Goal: Task Accomplishment & Management: Manage account settings

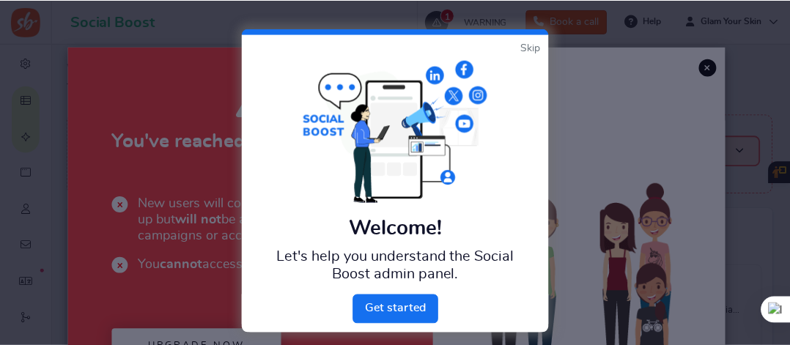
scroll to position [221, 0]
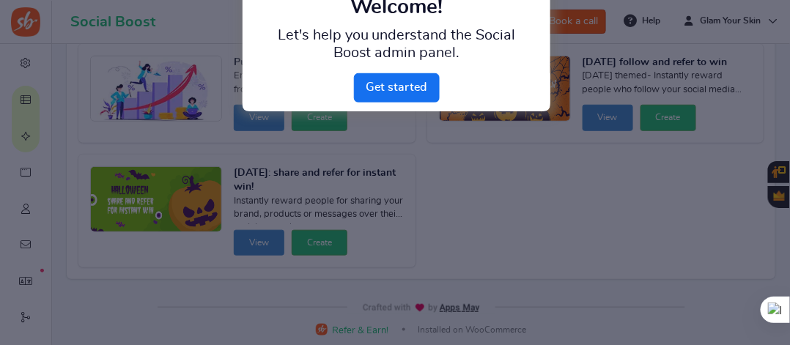
click at [644, 63] on div at bounding box center [395, 172] width 790 height 345
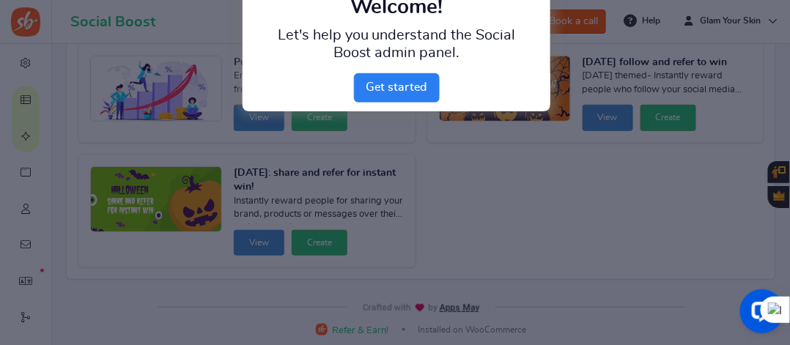
scroll to position [0, 0]
click at [409, 90] on link "Next" at bounding box center [397, 87] width 86 height 29
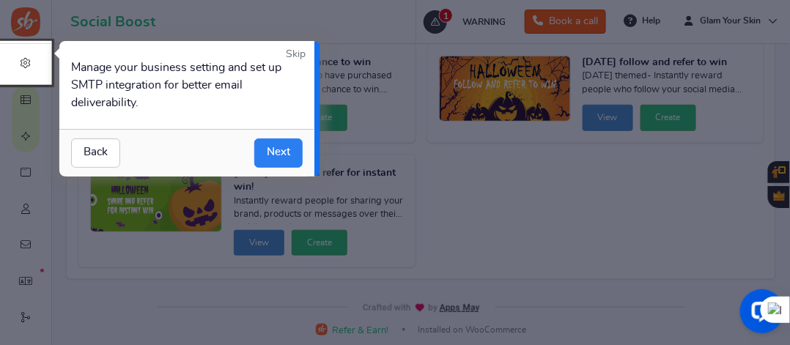
click at [279, 152] on link "Next" at bounding box center [278, 153] width 48 height 29
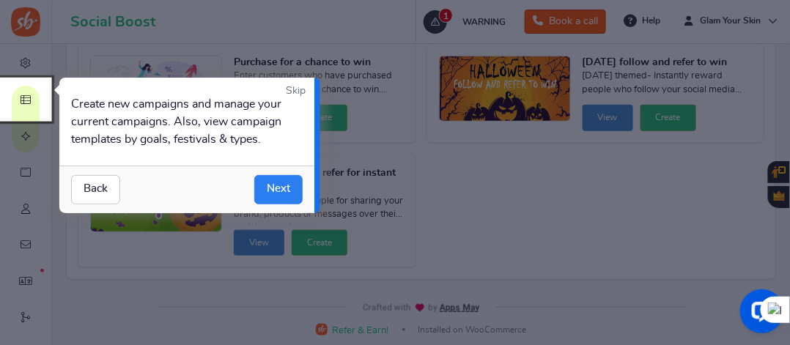
click at [282, 183] on link "Next" at bounding box center [278, 189] width 48 height 29
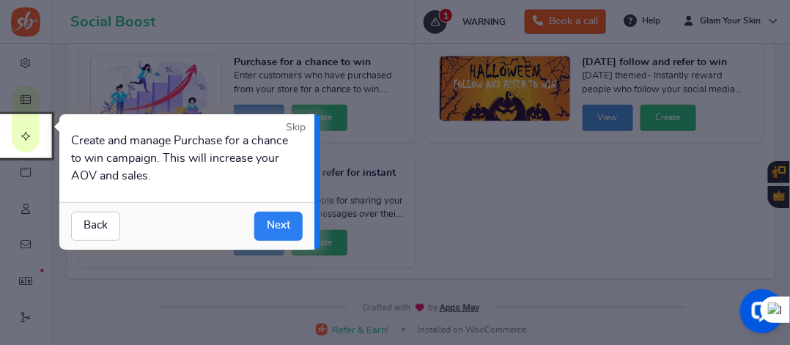
click at [285, 227] on link "Next" at bounding box center [278, 226] width 48 height 29
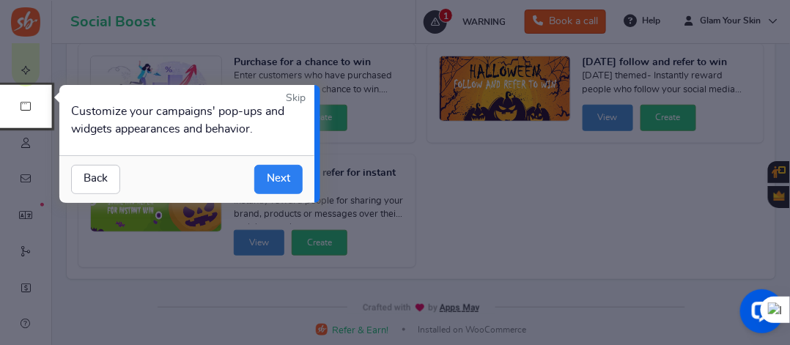
click at [279, 172] on link "Next" at bounding box center [278, 179] width 48 height 29
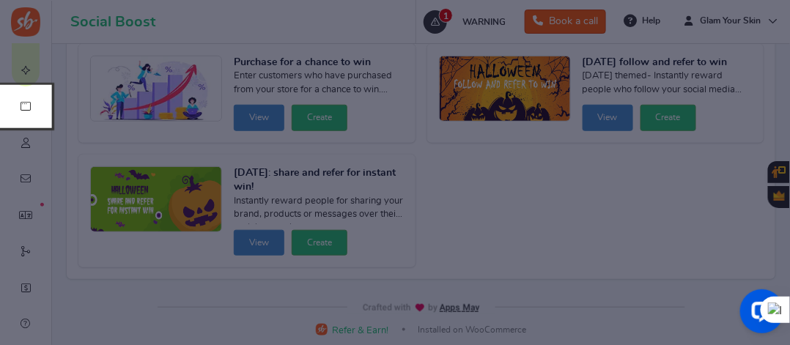
scroll to position [103, 0]
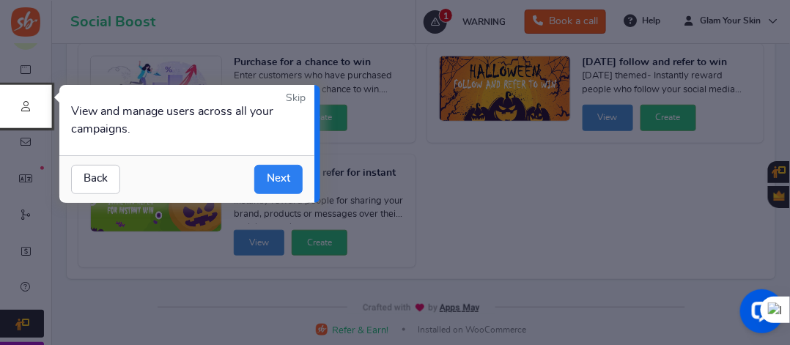
click at [282, 173] on link "Next" at bounding box center [278, 179] width 48 height 29
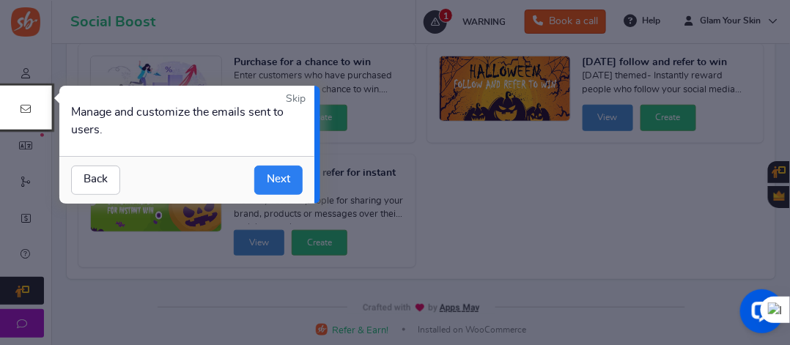
click at [284, 180] on link "Next" at bounding box center [278, 180] width 48 height 29
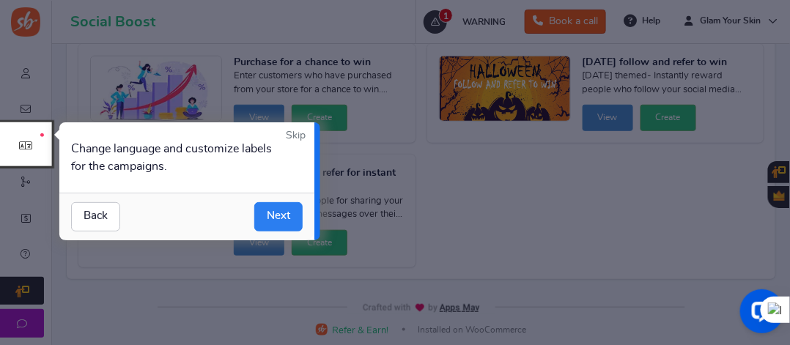
click at [276, 211] on link "Next" at bounding box center [278, 216] width 48 height 29
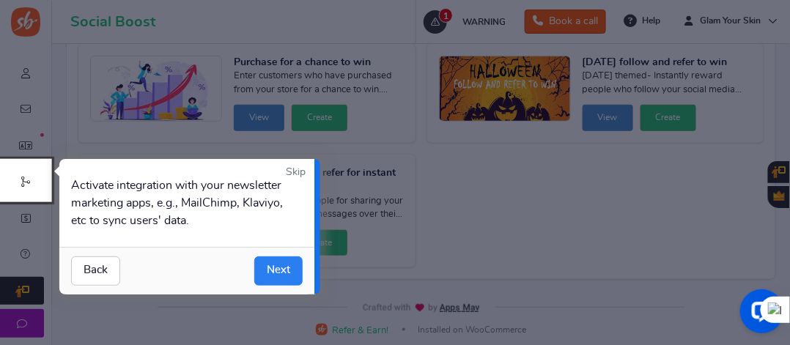
click at [285, 267] on link "Next" at bounding box center [278, 271] width 48 height 29
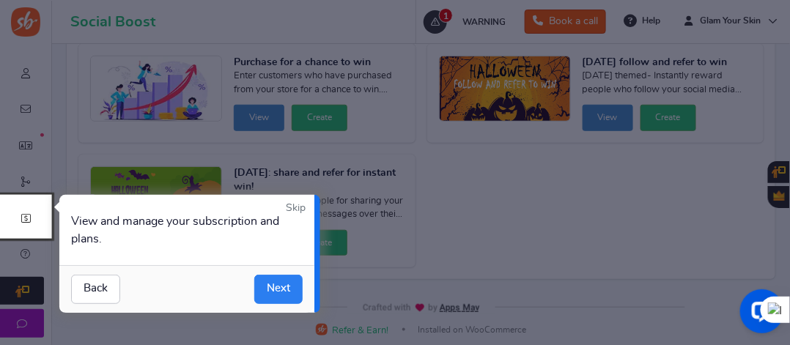
click at [276, 284] on link "Next" at bounding box center [278, 289] width 48 height 29
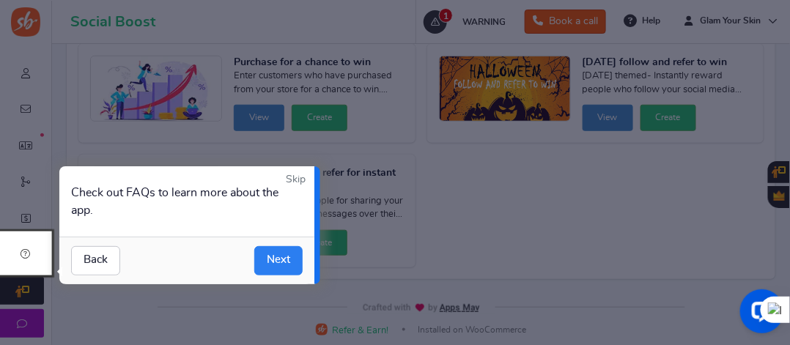
click at [283, 251] on link "Next" at bounding box center [278, 260] width 48 height 29
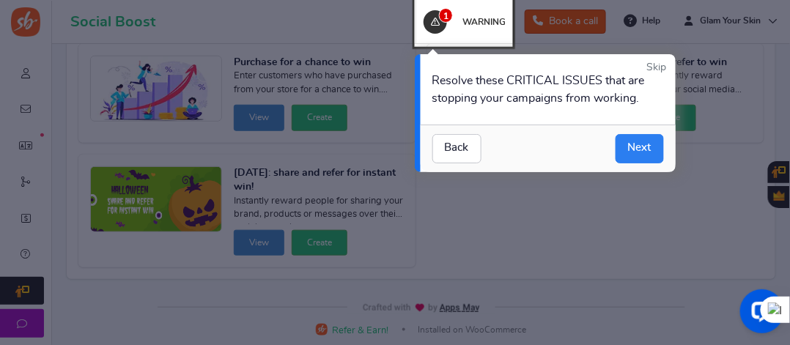
click at [637, 147] on link "Next" at bounding box center [640, 148] width 48 height 29
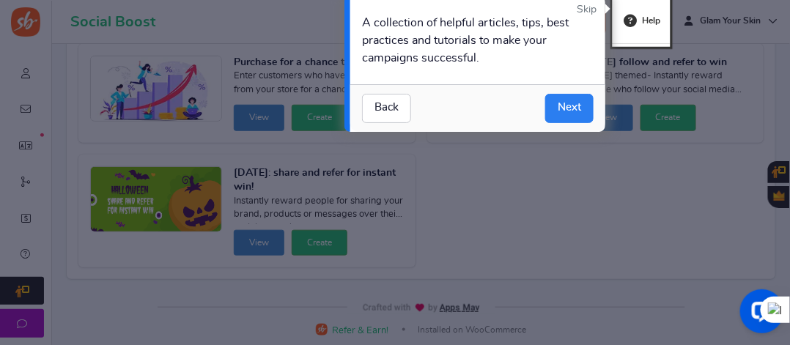
click at [565, 108] on link "Next" at bounding box center [570, 108] width 48 height 29
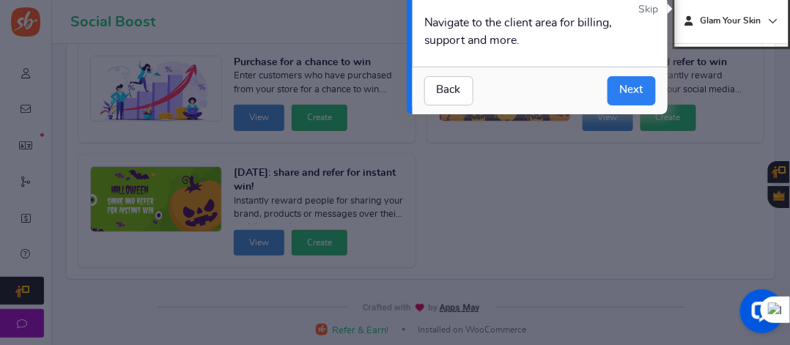
click at [634, 91] on link "Next" at bounding box center [632, 90] width 48 height 29
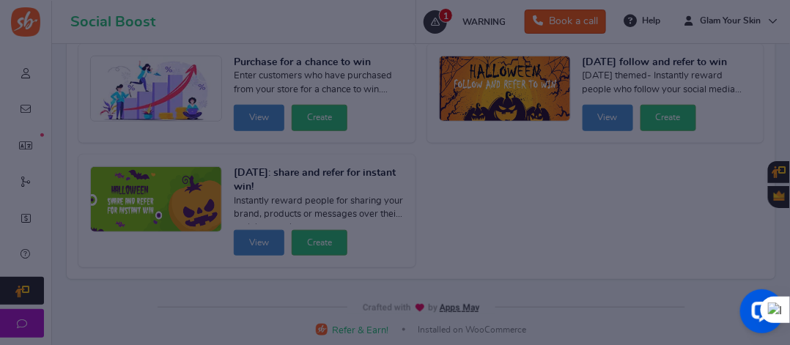
scroll to position [0, 0]
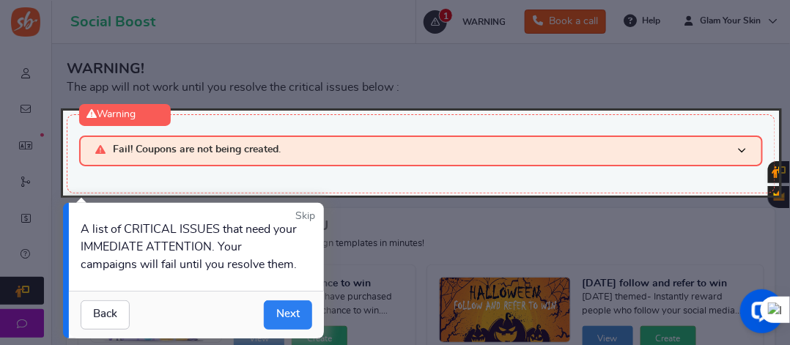
click at [296, 314] on link "Next" at bounding box center [288, 315] width 48 height 29
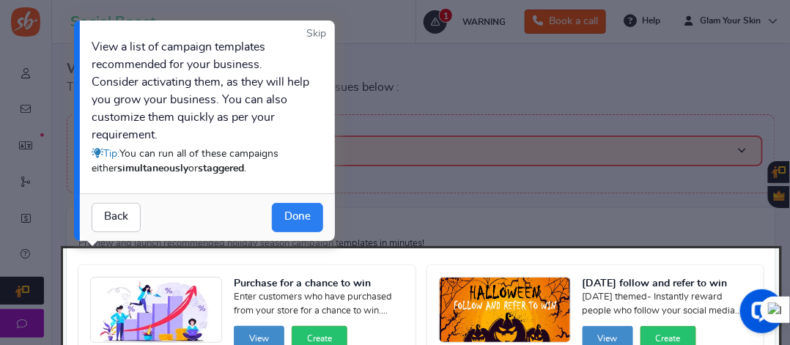
click at [289, 223] on link "Done" at bounding box center [297, 217] width 51 height 29
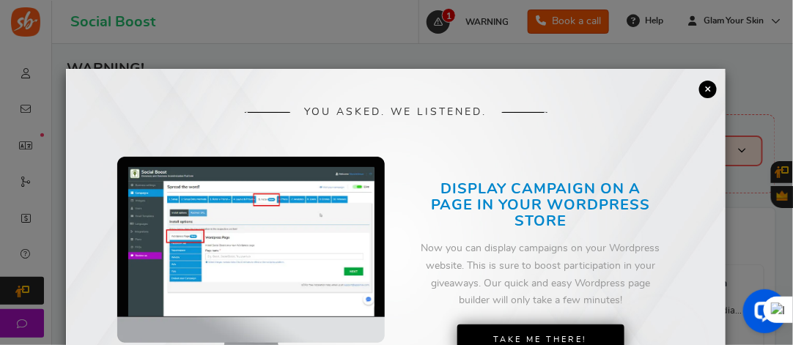
click at [708, 89] on link "×" at bounding box center [709, 90] width 18 height 18
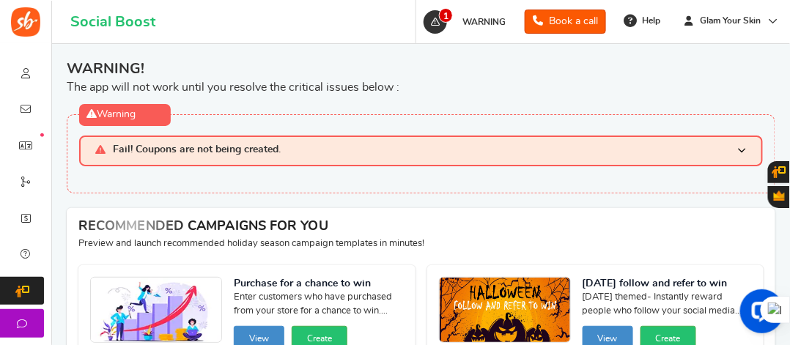
click at [174, 154] on span "Fail! Coupons are not being created." at bounding box center [197, 150] width 168 height 12
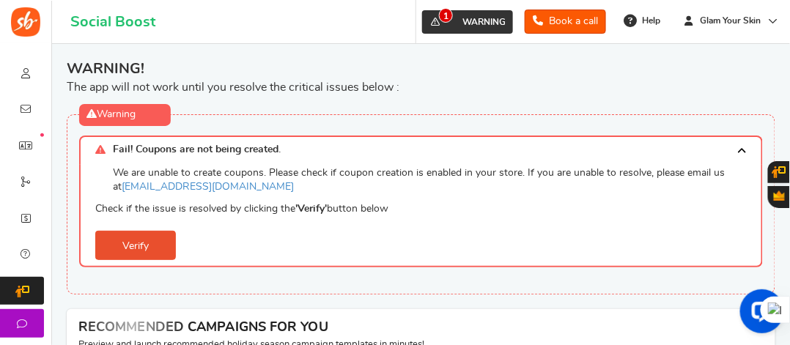
click at [437, 21] on span "1" at bounding box center [435, 21] width 23 height 23
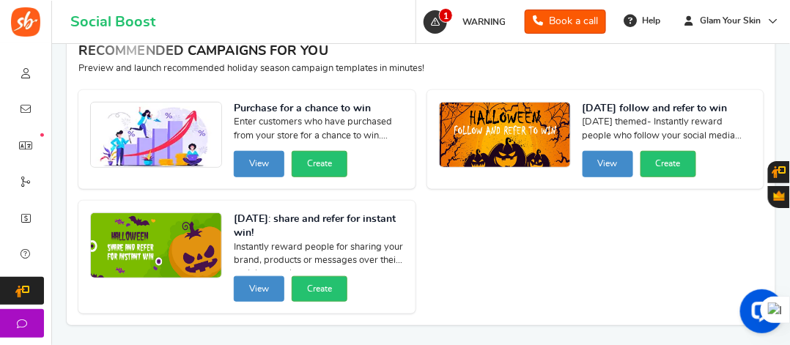
scroll to position [147, 0]
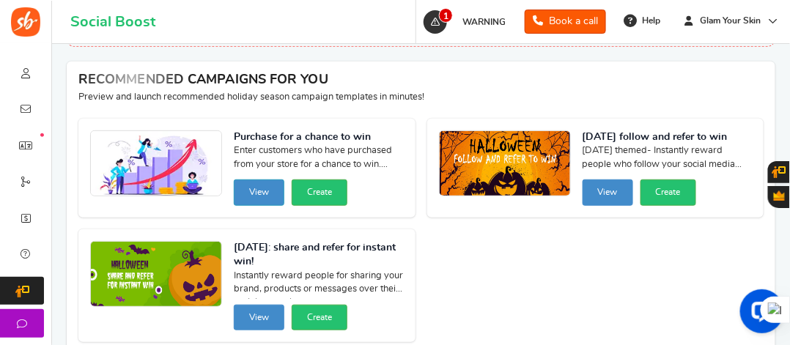
click at [265, 191] on button "View" at bounding box center [259, 193] width 51 height 26
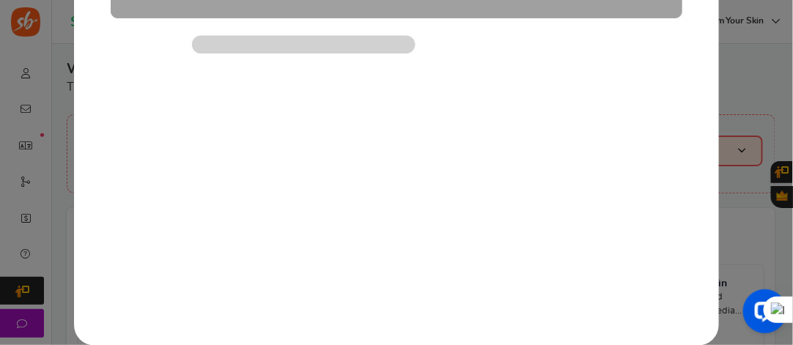
scroll to position [142, 0]
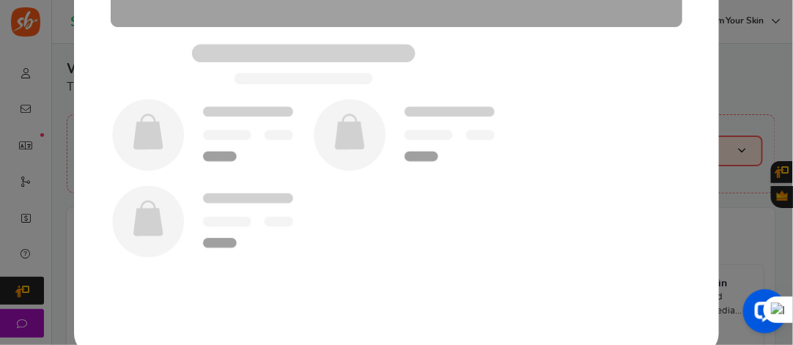
click at [379, 45] on img at bounding box center [397, 120] width 616 height 440
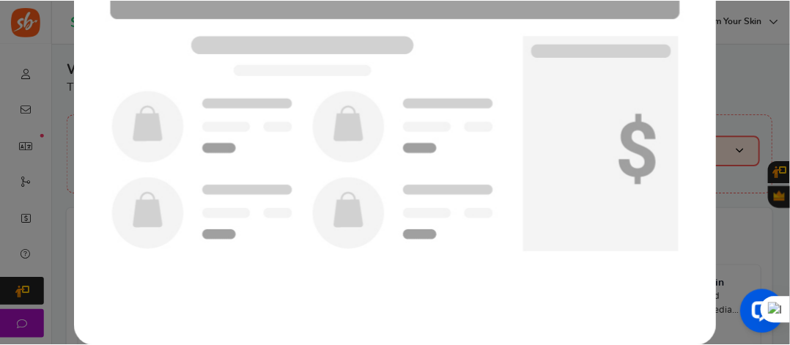
scroll to position [0, 0]
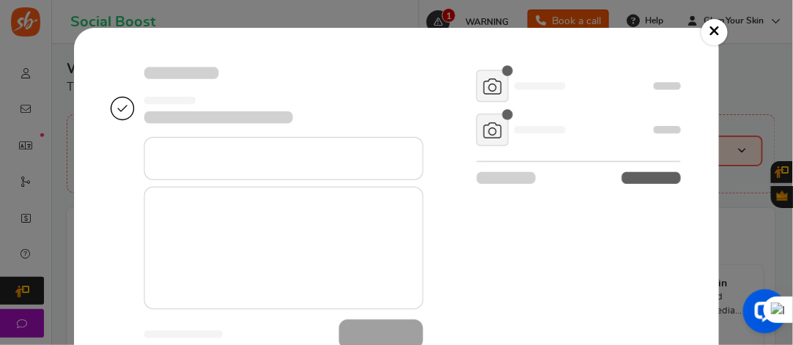
click at [711, 24] on link "×" at bounding box center [715, 32] width 26 height 26
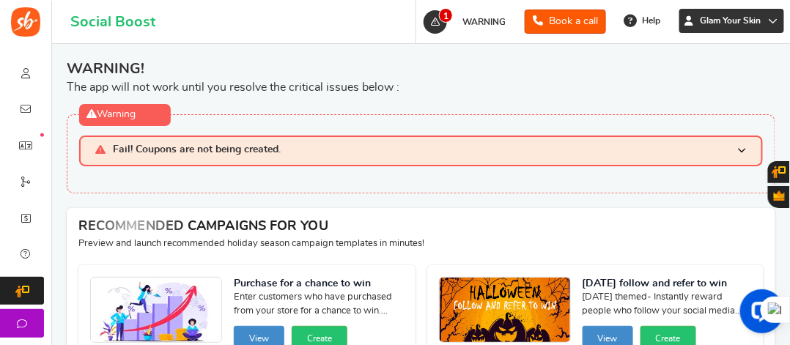
click at [776, 27] on link "Glam Your Skin" at bounding box center [732, 21] width 105 height 24
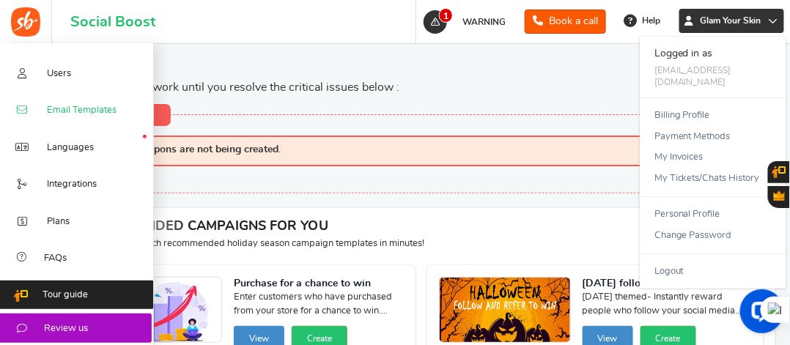
click at [81, 111] on span "Email Templates" at bounding box center [82, 110] width 70 height 13
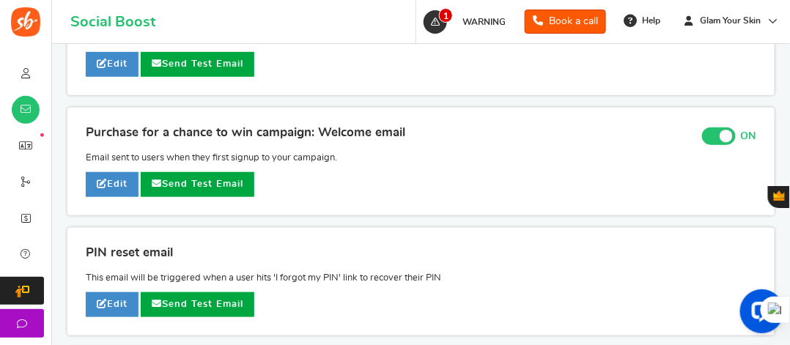
scroll to position [381, 0]
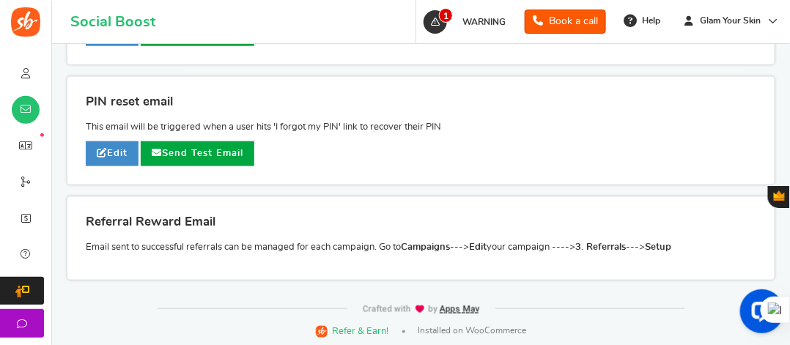
click at [782, 191] on span "Gratisfaction" at bounding box center [779, 196] width 11 height 10
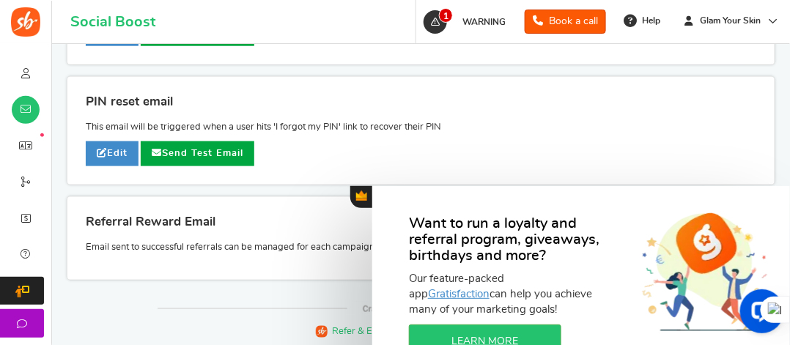
click at [362, 202] on button "Gratisfaction" at bounding box center [362, 197] width 22 height 22
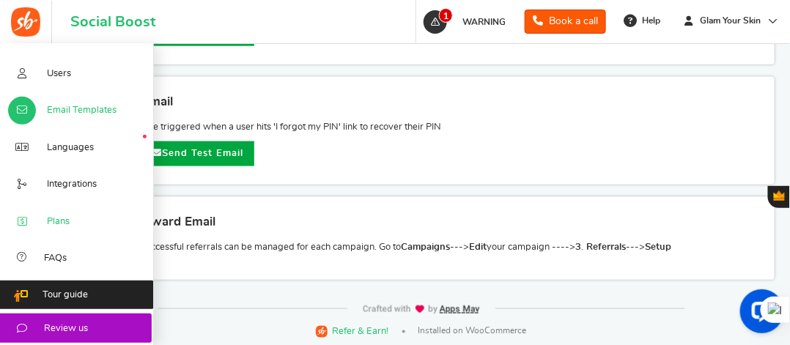
click at [64, 220] on span "Plans" at bounding box center [58, 222] width 23 height 13
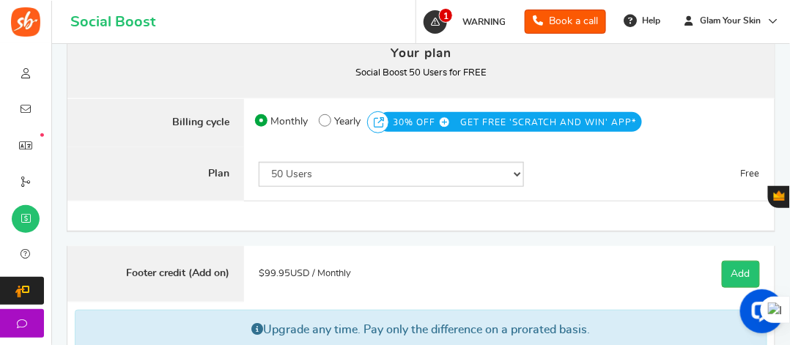
scroll to position [202, 0]
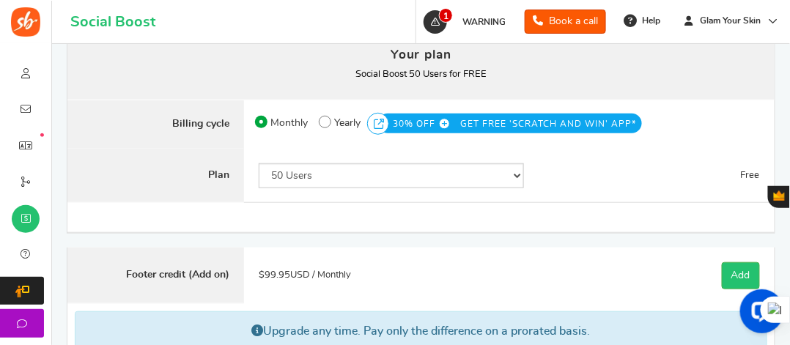
click at [330, 122] on span at bounding box center [325, 122] width 12 height 12
click at [329, 122] on input "50% OFF Limited time offer! Yearly 30% OFF GET FREE 'SCRATCH AND WIN' APP*" at bounding box center [324, 119] width 10 height 10
radio input "true"
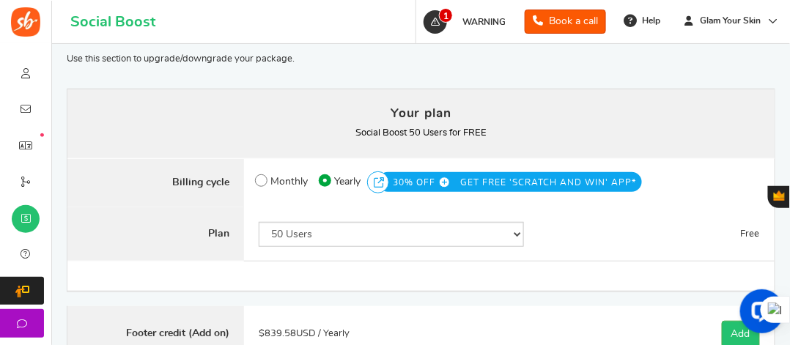
scroll to position [145, 0]
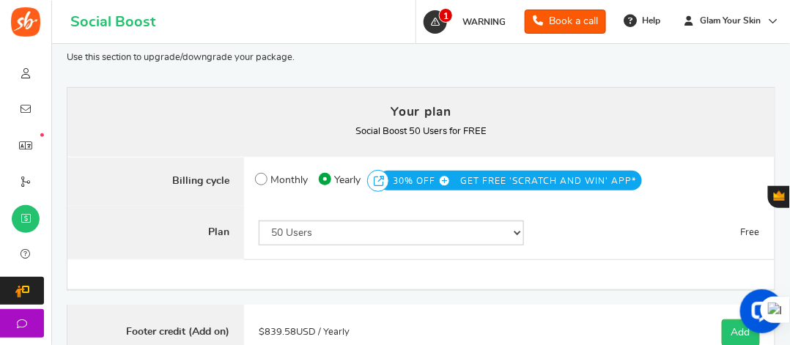
click at [259, 177] on span at bounding box center [261, 179] width 12 height 12
click at [259, 177] on input "Monthly" at bounding box center [260, 176] width 10 height 10
radio input "true"
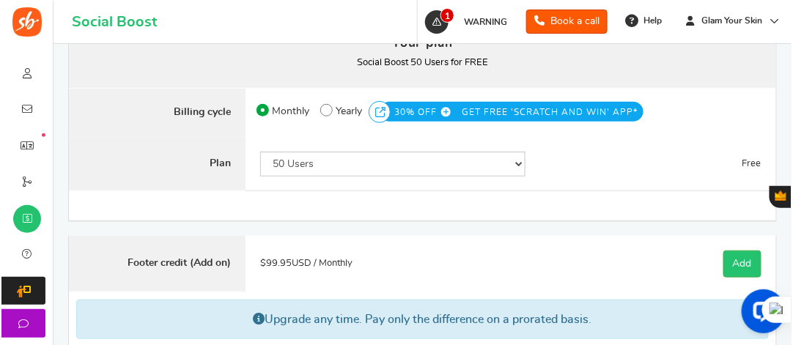
scroll to position [211, 0]
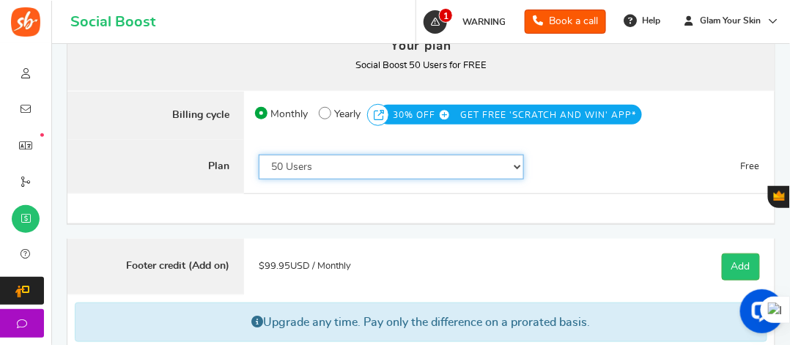
click at [480, 170] on select "50 Users 500 Users 2000 Users 5000 Users 10000 Users 15000 Users 25000 Users En…" at bounding box center [391, 167] width 265 height 25
select select "749"
click at [259, 155] on select "50 Users 500 Users 2000 Users 5000 Users 10000 Users 15000 Users 25000 Users En…" at bounding box center [391, 167] width 265 height 25
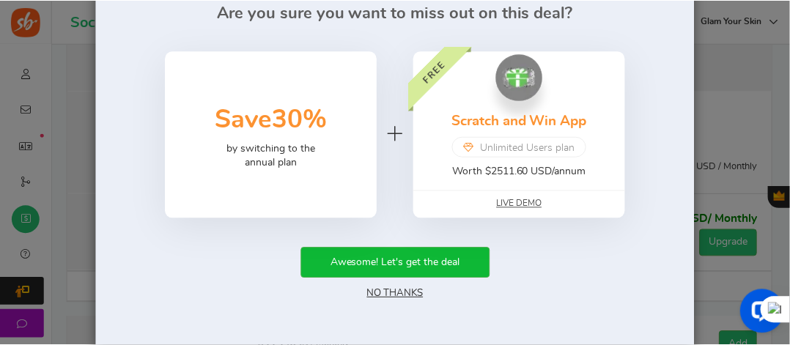
scroll to position [69, 0]
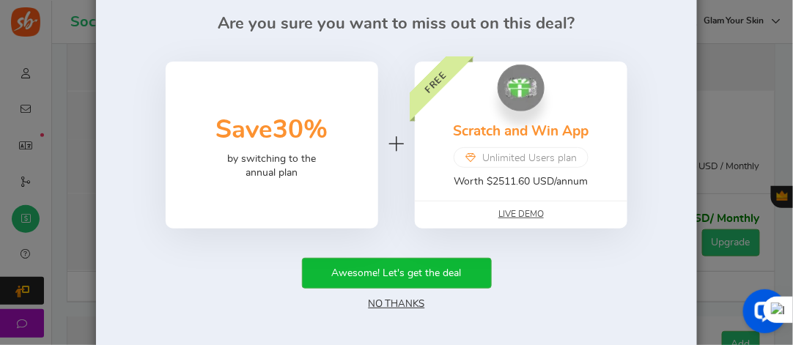
click at [411, 301] on link "No Thanks" at bounding box center [397, 304] width 56 height 10
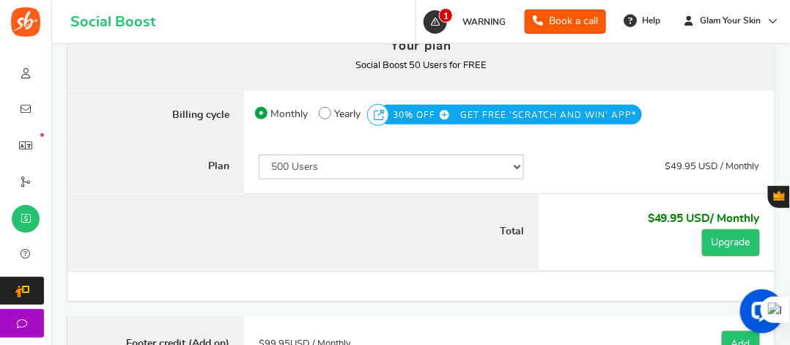
scroll to position [0, 0]
